Goal: Transaction & Acquisition: Purchase product/service

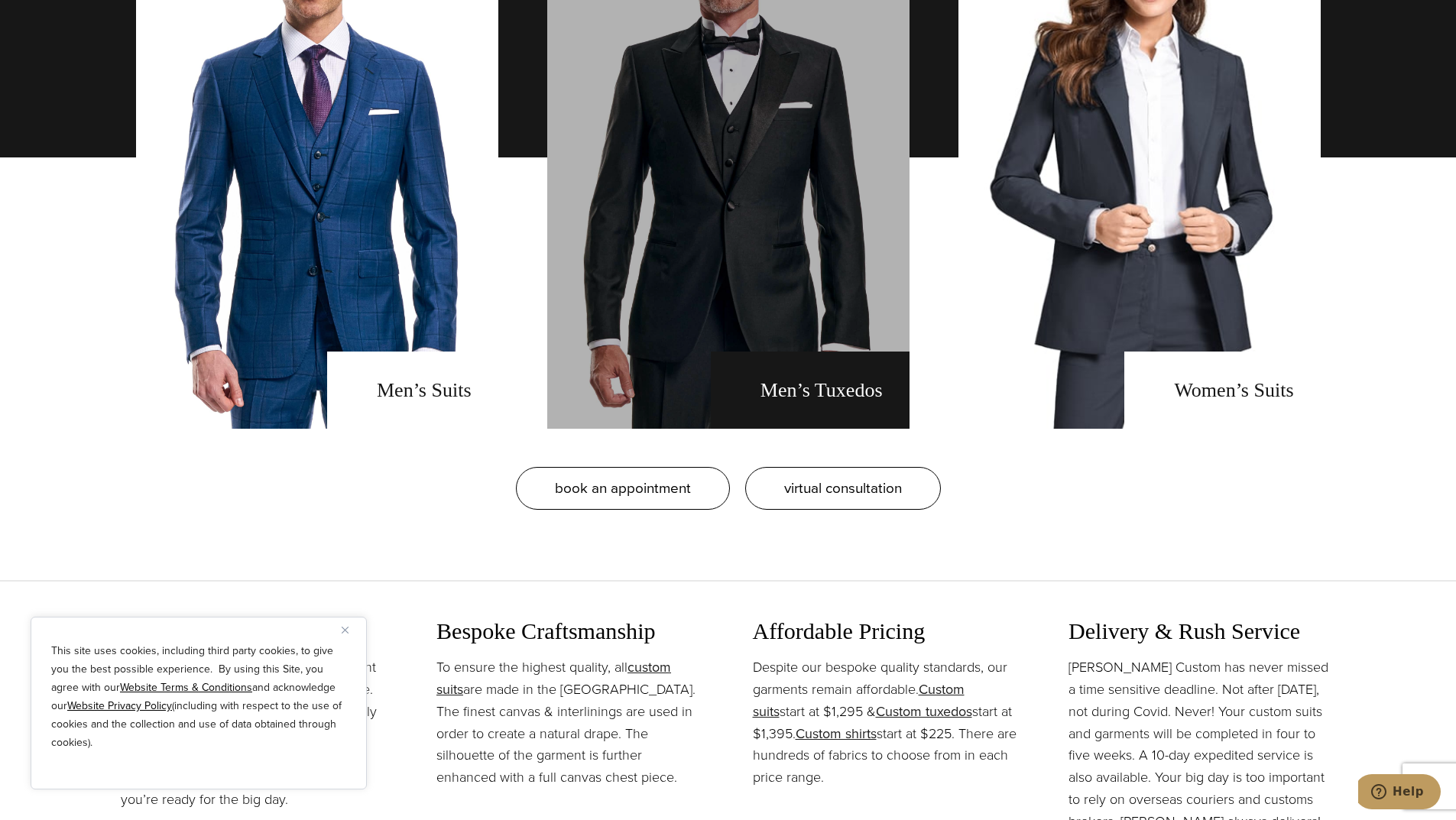
scroll to position [1453, 0]
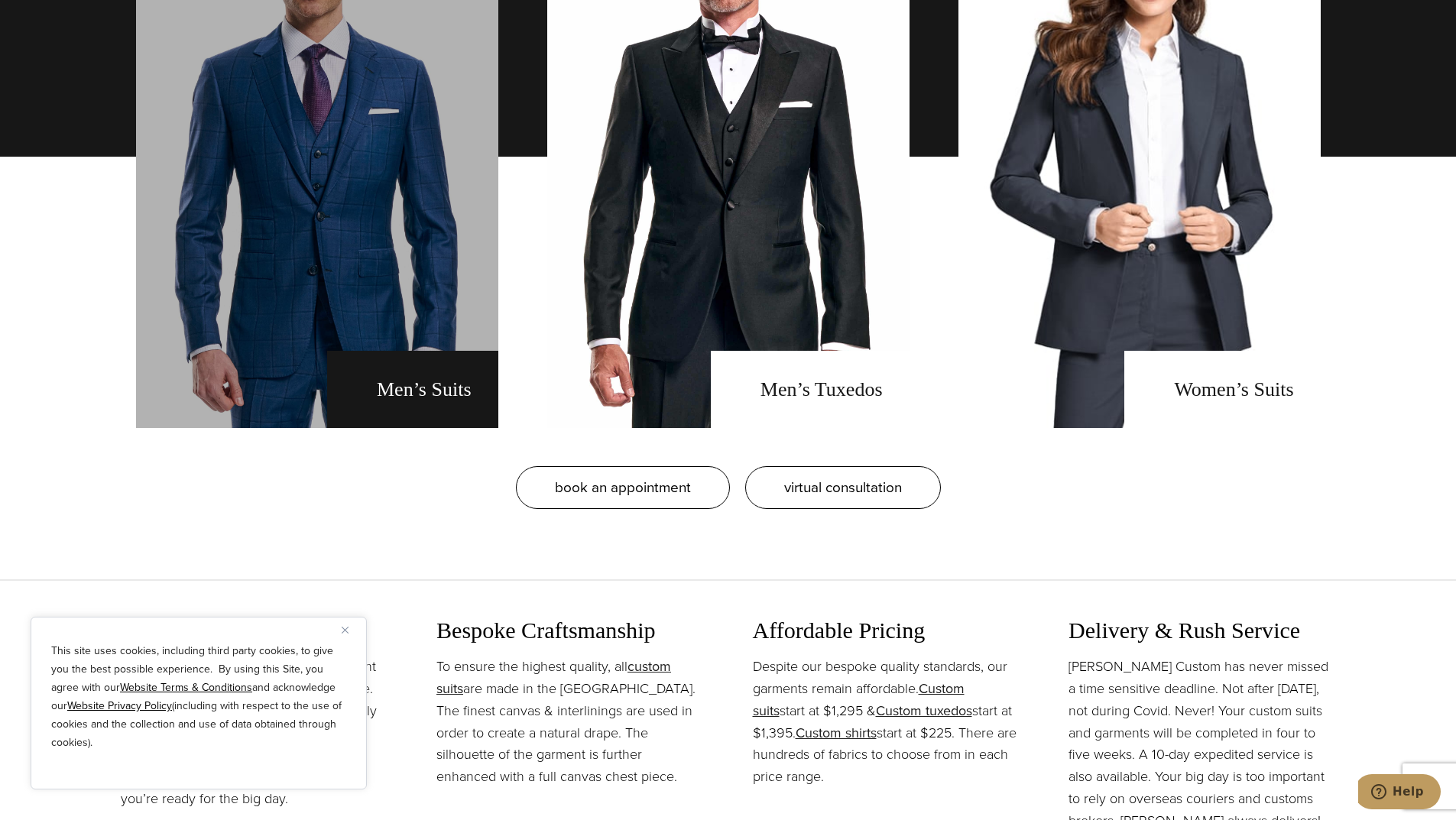
click at [402, 382] on link "men's suits" at bounding box center [317, 157] width 362 height 543
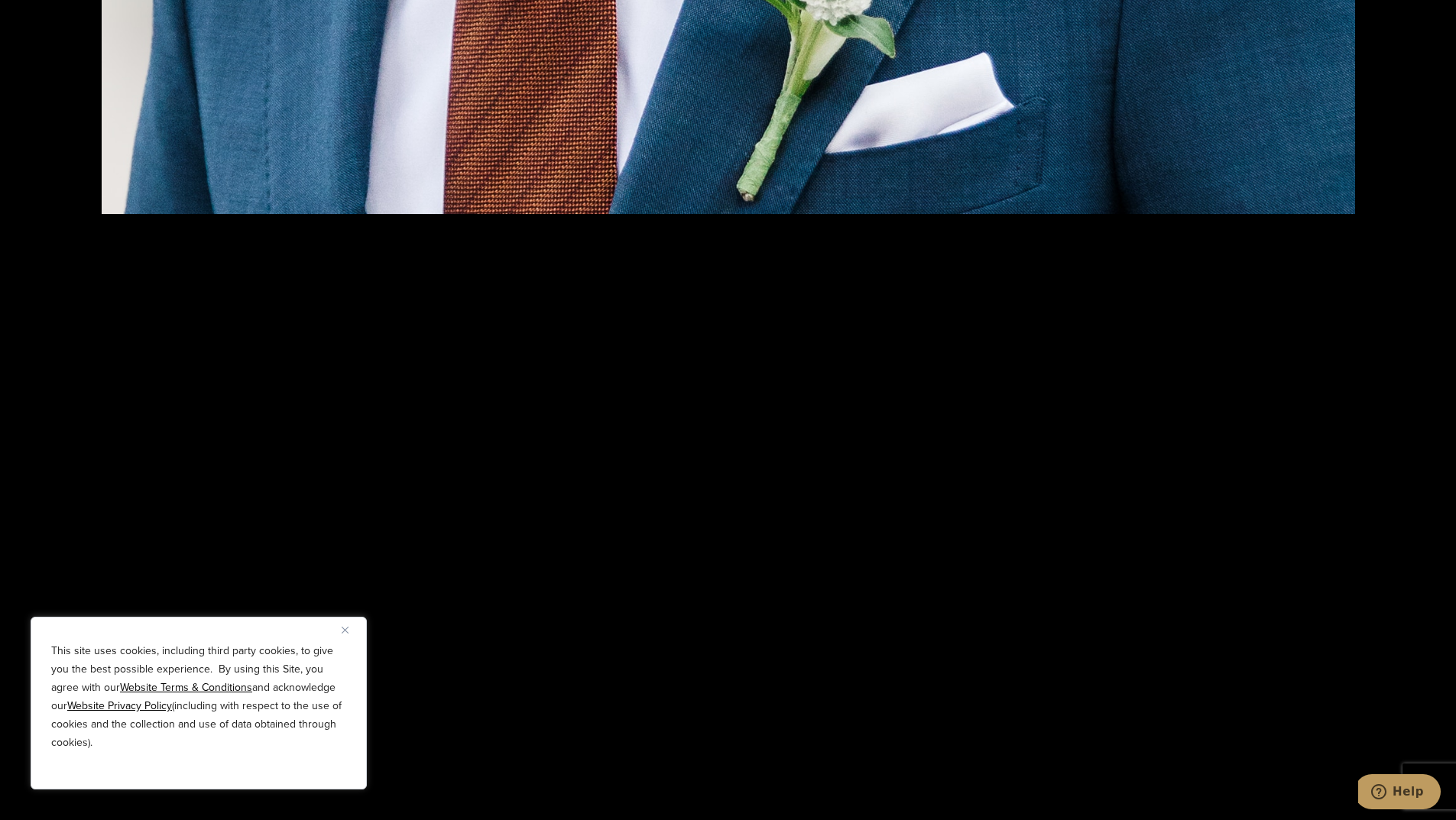
scroll to position [2981, 0]
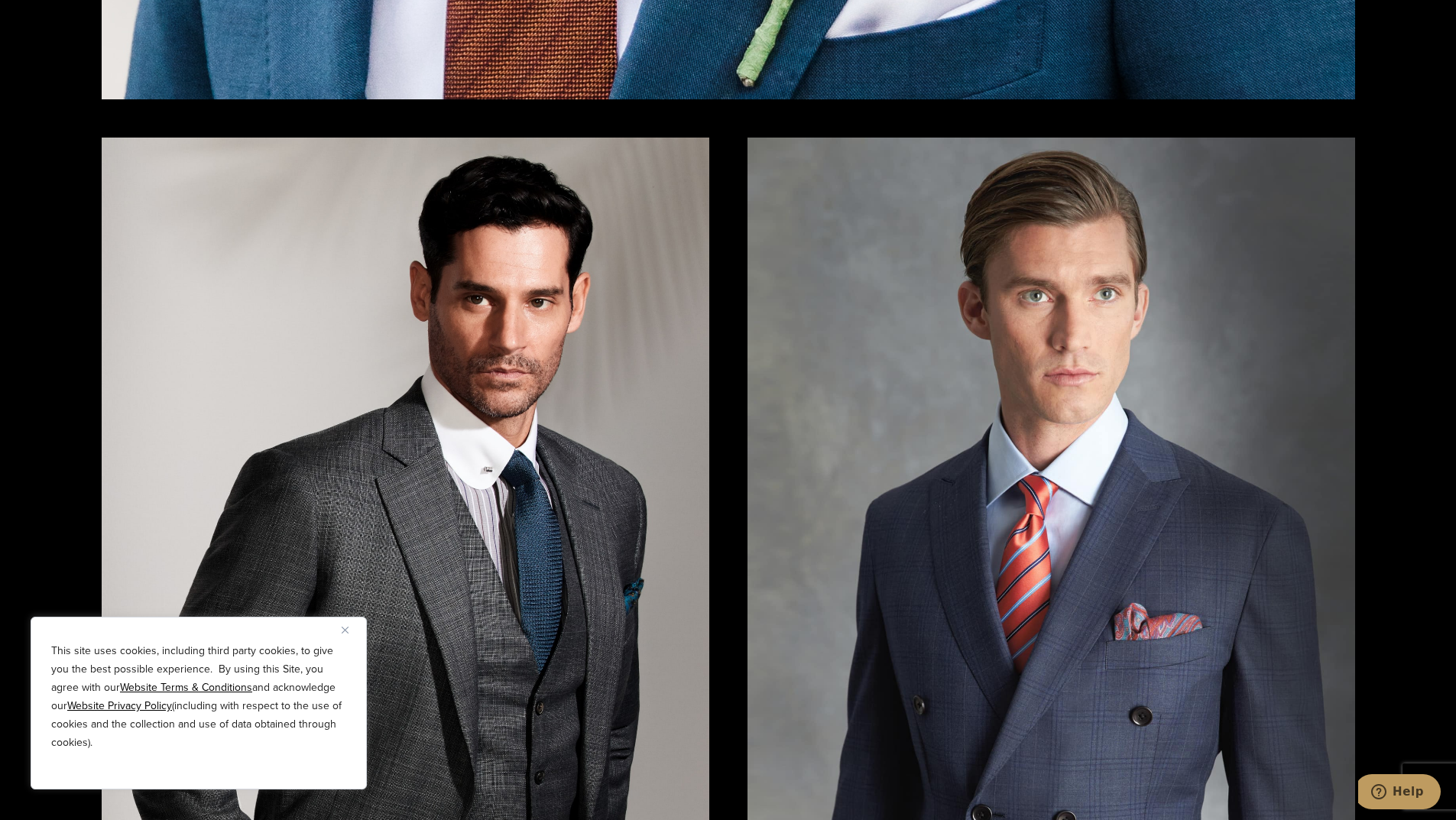
click at [346, 627] on img "Close" at bounding box center [345, 630] width 7 height 7
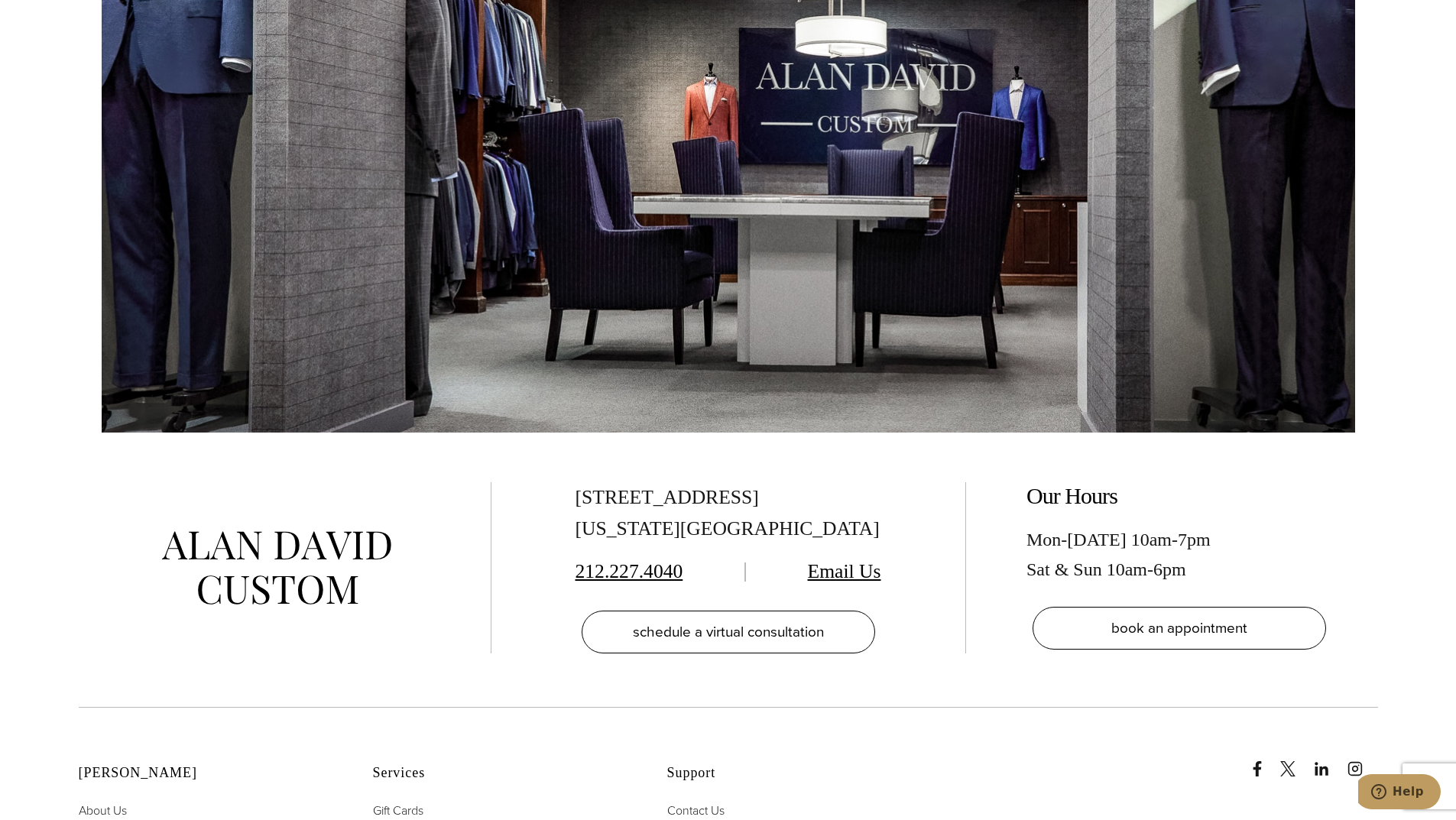
scroll to position [9937, 0]
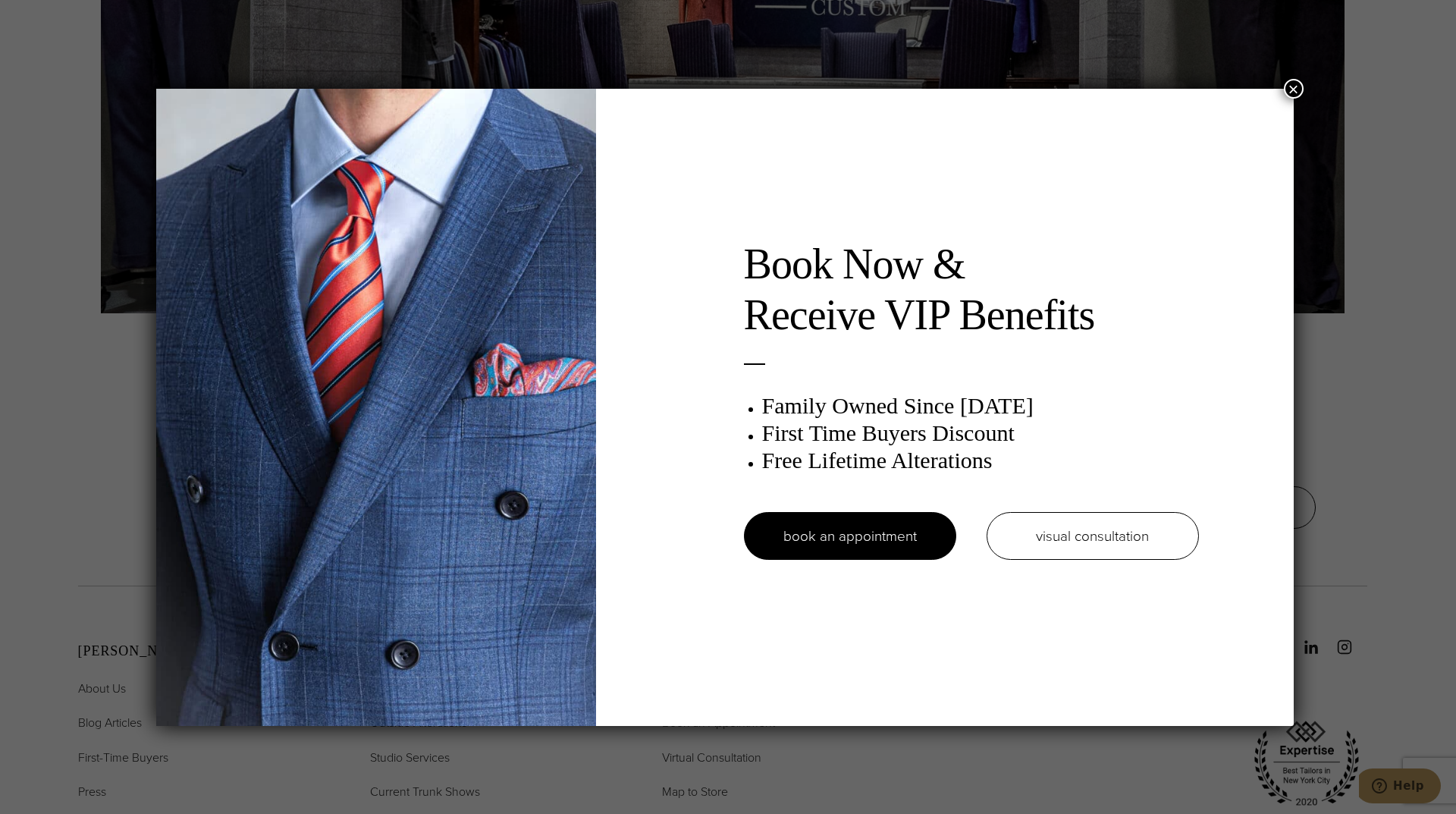
click at [1299, 87] on button "×" at bounding box center [1294, 88] width 20 height 20
